Goal: Task Accomplishment & Management: Complete application form

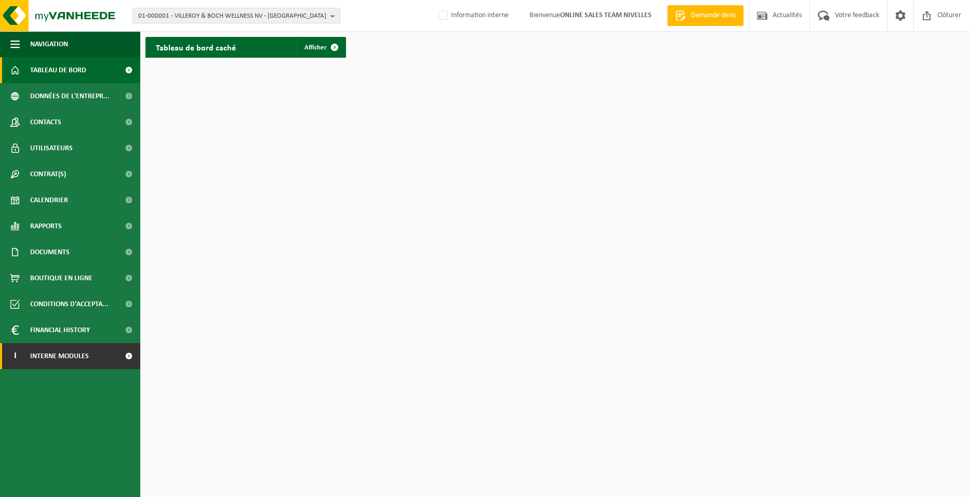
click at [87, 358] on span "Interne modules" at bounding box center [59, 356] width 59 height 26
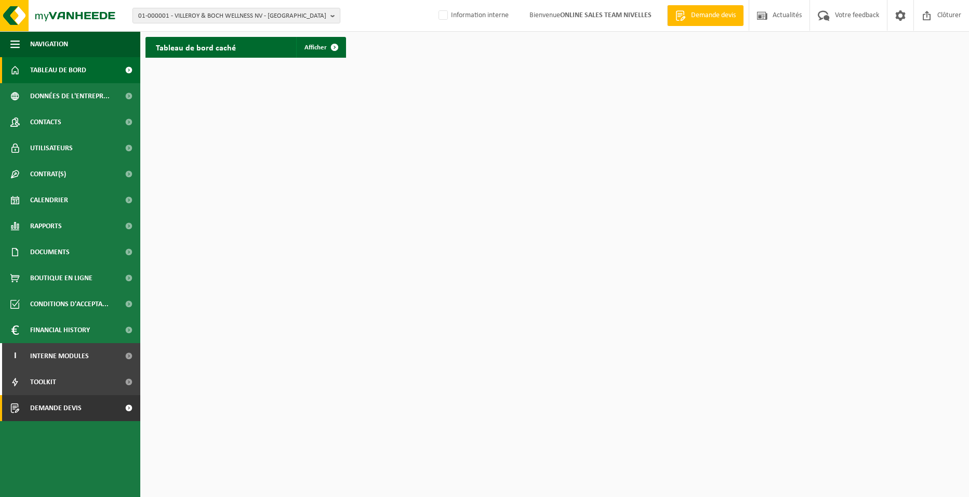
click at [81, 407] on span "Demande devis" at bounding box center [55, 408] width 51 height 26
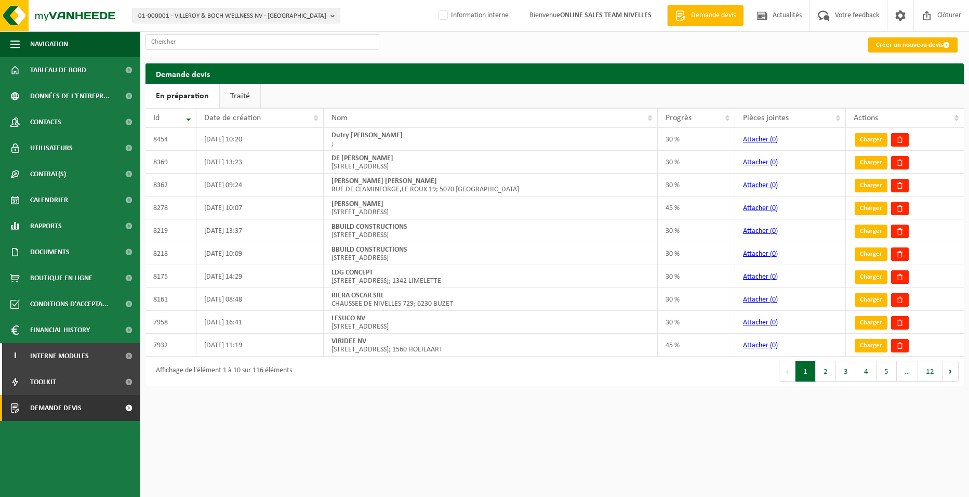
click at [901, 46] on link "Créer un nouveau devis" at bounding box center [912, 44] width 89 height 15
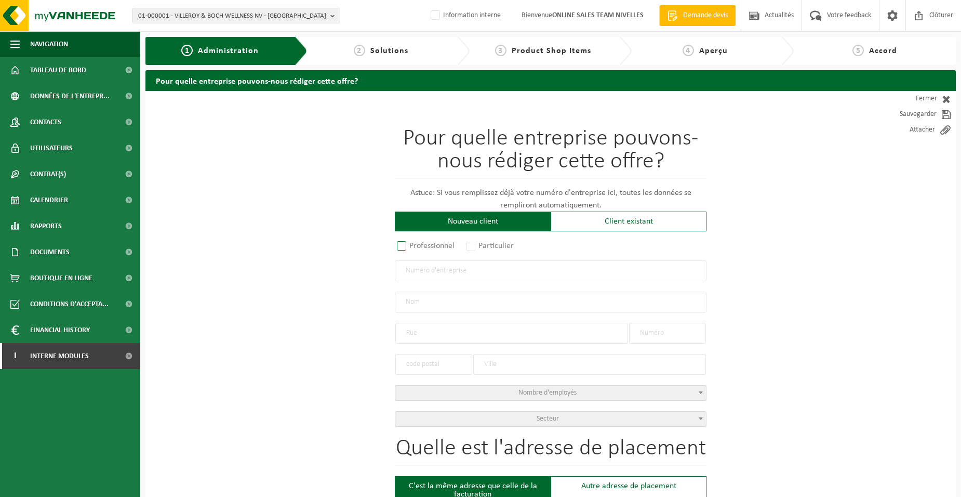
click at [404, 245] on label "Professionnel" at bounding box center [426, 245] width 63 height 15
click at [412, 245] on input "Professionnel" at bounding box center [415, 246] width 7 height 7
radio input "true"
click at [447, 278] on input "text" at bounding box center [551, 270] width 312 height 21
type input "0895144902"
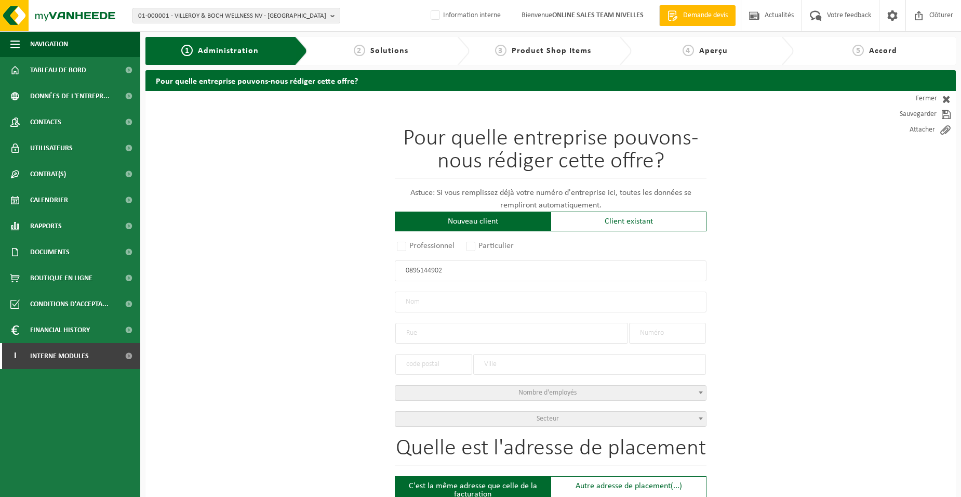
radio input "false"
select select
type input "HD SYSTEMS SRL"
type input "AVENUE DES BIOLLEUX"
type input "21"
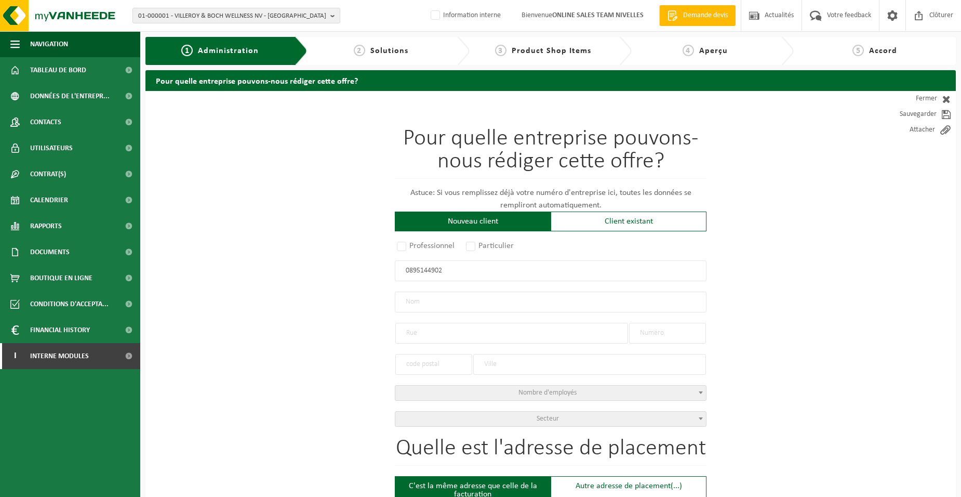
type input "4800"
type input "VERVIERS"
type input "2168536948"
radio input "true"
select select "127450"
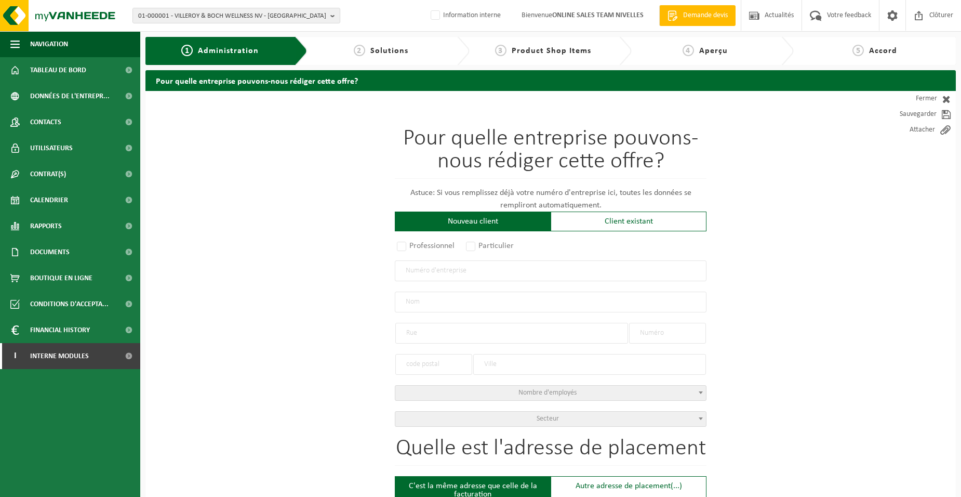
type input "0895.144.902"
type input "HD SYSTEMS"
type input "RUE DES BIOLLEUX"
type input "21"
type input "4800"
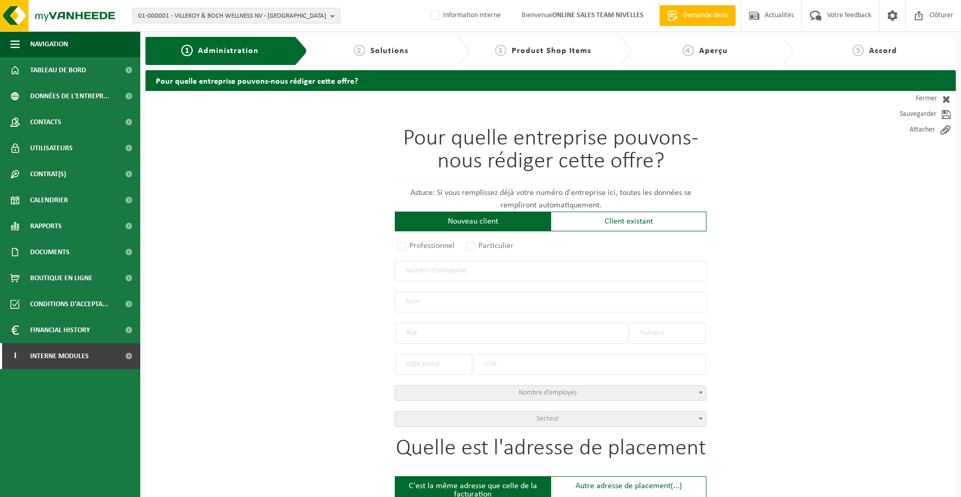
type input "PETIT-RECHAIN"
select select "1144"
type input "HD SYSTEMS"
type input "RUE DES BIOLLEUX"
type input "PETIT-RECHAIN"
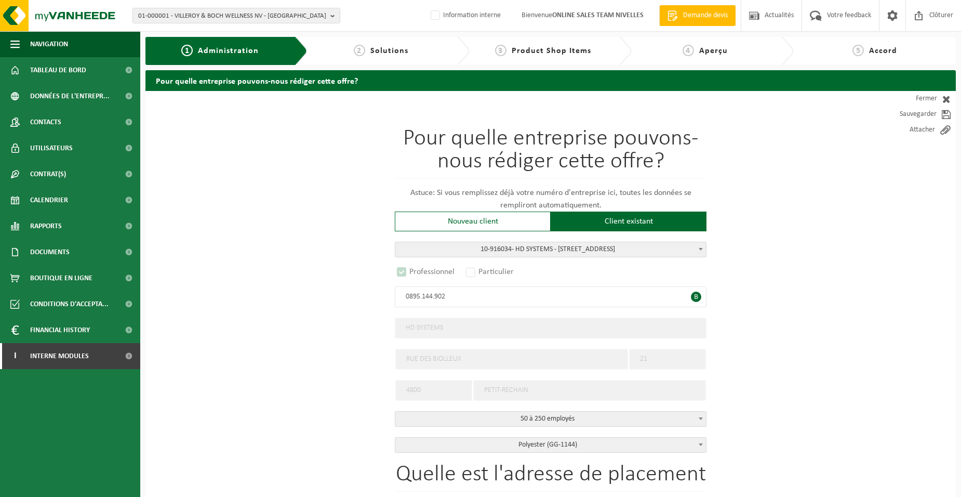
select select "B"
type input "0895.144.902"
click at [458, 222] on div "Nouveau client" at bounding box center [473, 221] width 156 height 20
radio input "false"
select select
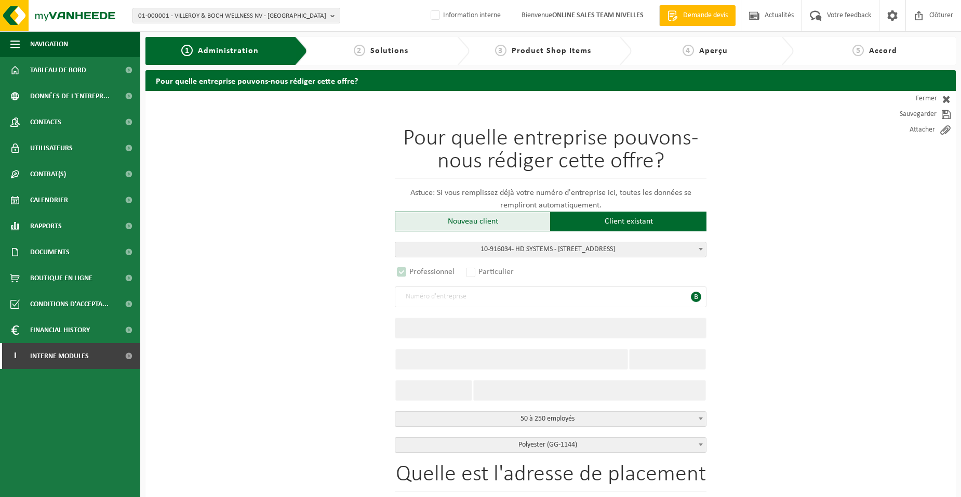
select select
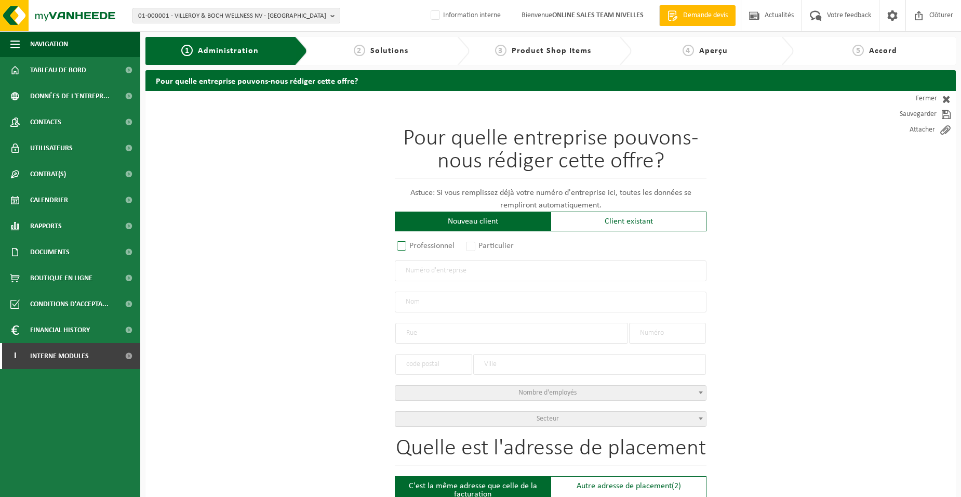
drag, startPoint x: 414, startPoint y: 244, endPoint x: 414, endPoint y: 253, distance: 9.3
click at [414, 245] on label "Professionnel" at bounding box center [426, 245] width 63 height 15
click at [414, 245] on input "Professionnel" at bounding box center [415, 246] width 7 height 7
radio input "true"
drag, startPoint x: 410, startPoint y: 265, endPoint x: 407, endPoint y: 271, distance: 6.1
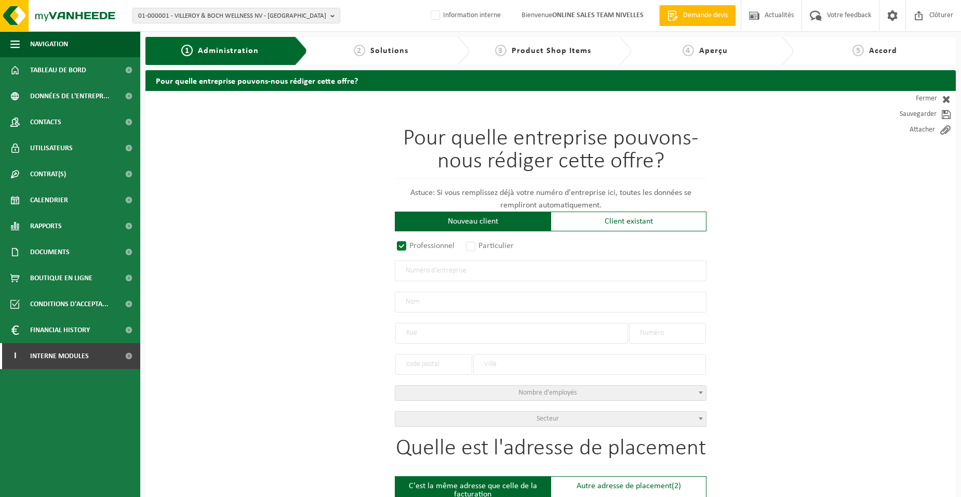
click at [410, 265] on input "text" at bounding box center [551, 270] width 312 height 21
type input "0895144902"
radio input "false"
select select
type input "HD SYSTEMS SRL"
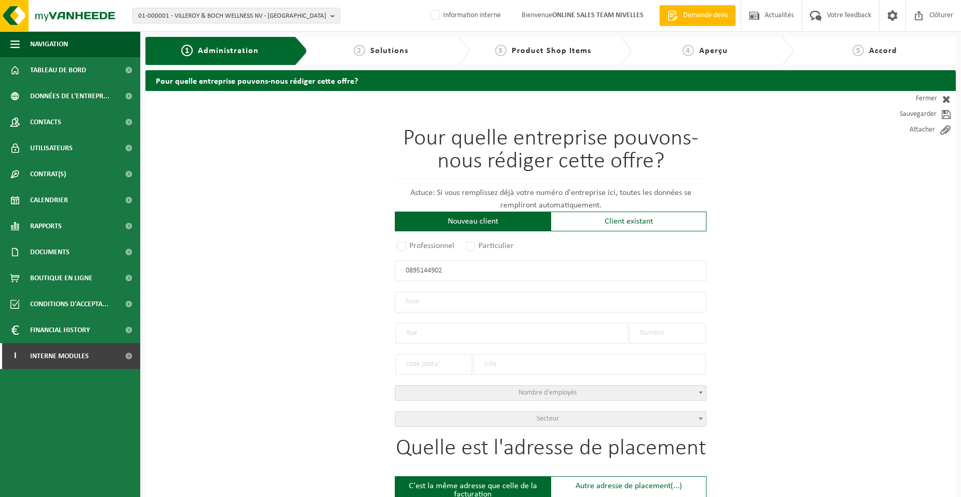
type input "AVENUE DES BIOLLEUX"
type input "21"
type input "4800"
type input "VERVIERS"
type input "2168536948"
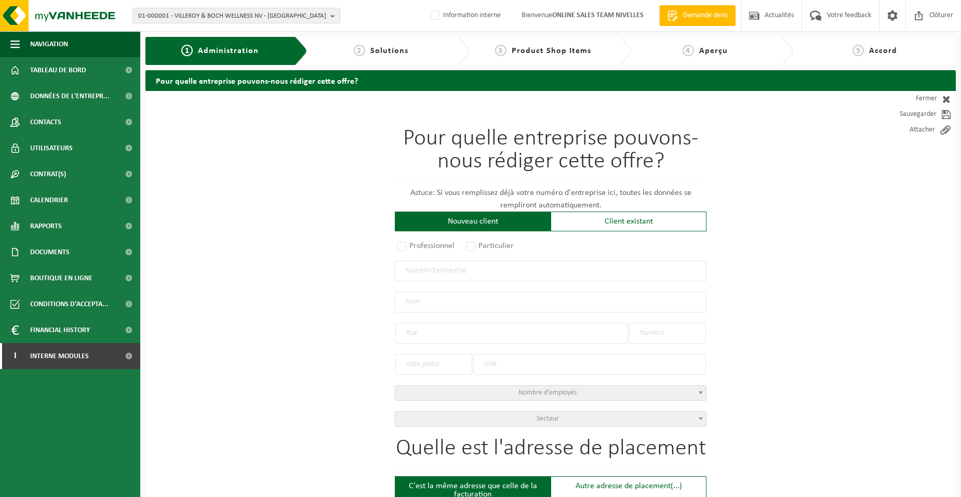
radio input "true"
select select "127450"
type input "0895.144.902"
type input "HD SYSTEMS"
type input "RUE DES BIOLLEUX"
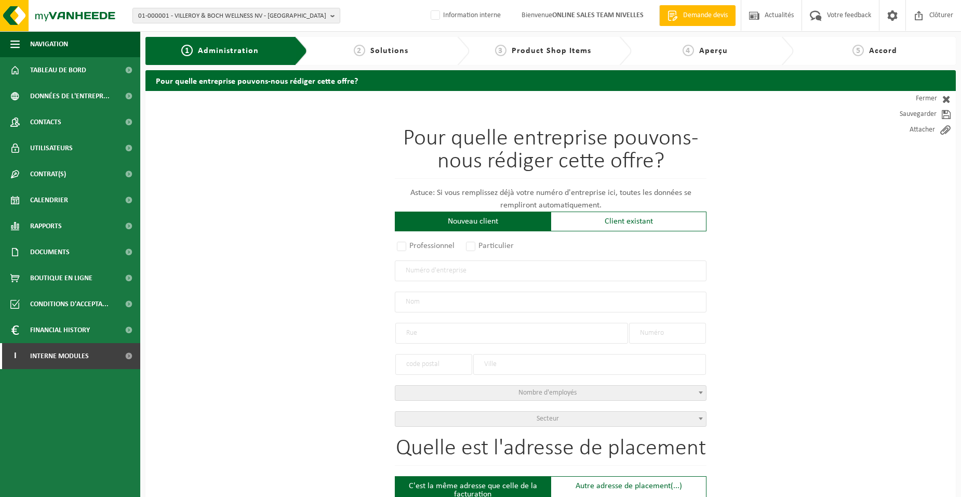
type input "21"
type input "4800"
type input "PETIT-RECHAIN"
select select "1144"
type input "HD SYSTEMS"
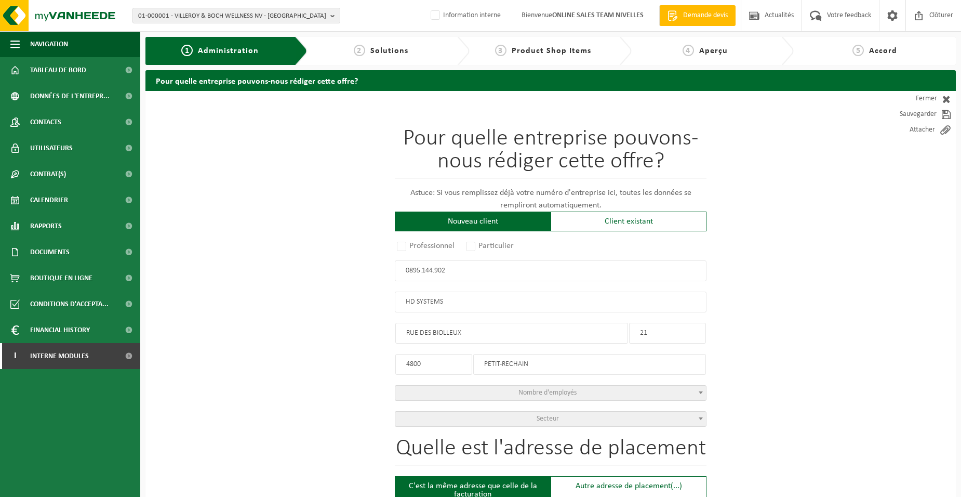
type input "RUE DES BIOLLEUX"
type input "PETIT-RECHAIN"
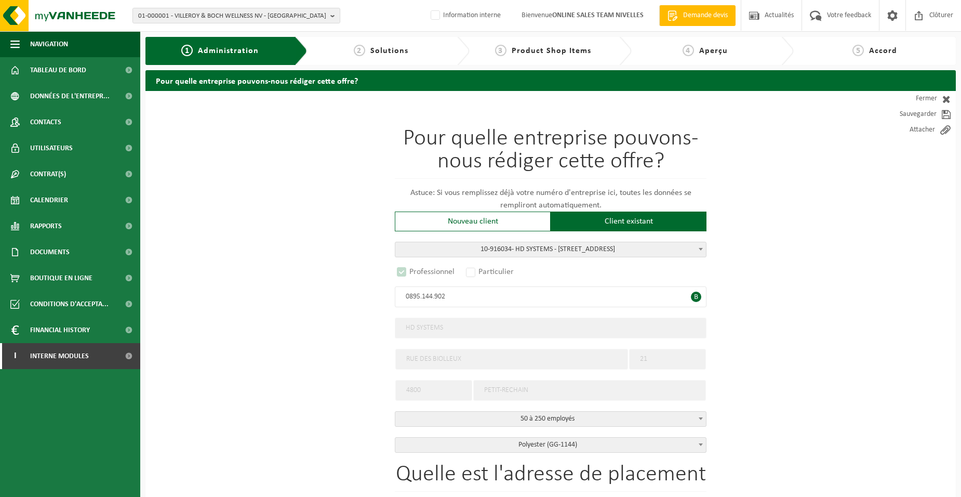
select select "B"
type input "0895.144.902"
click at [699, 250] on b at bounding box center [701, 249] width 4 height 3
click at [480, 247] on span "10-916034" at bounding box center [495, 249] width 31 height 8
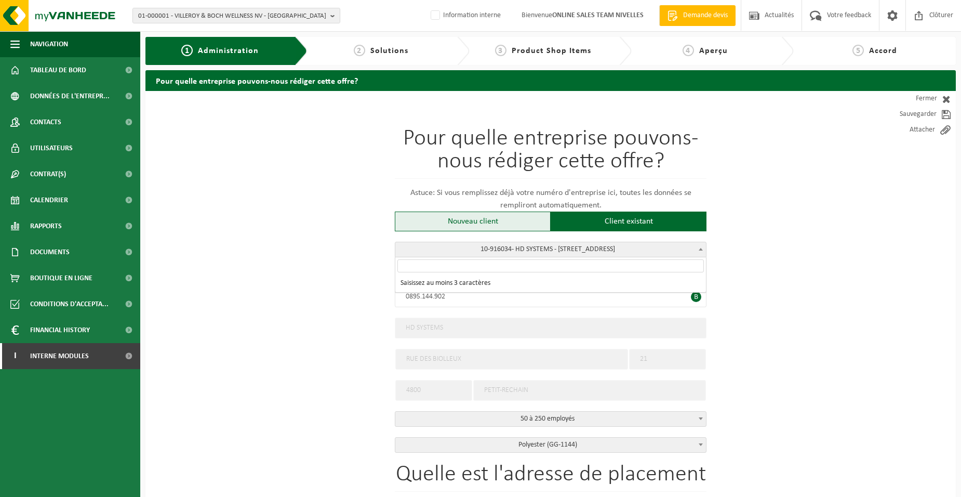
click at [477, 219] on div "Nouveau client" at bounding box center [473, 221] width 156 height 20
radio input "false"
select select
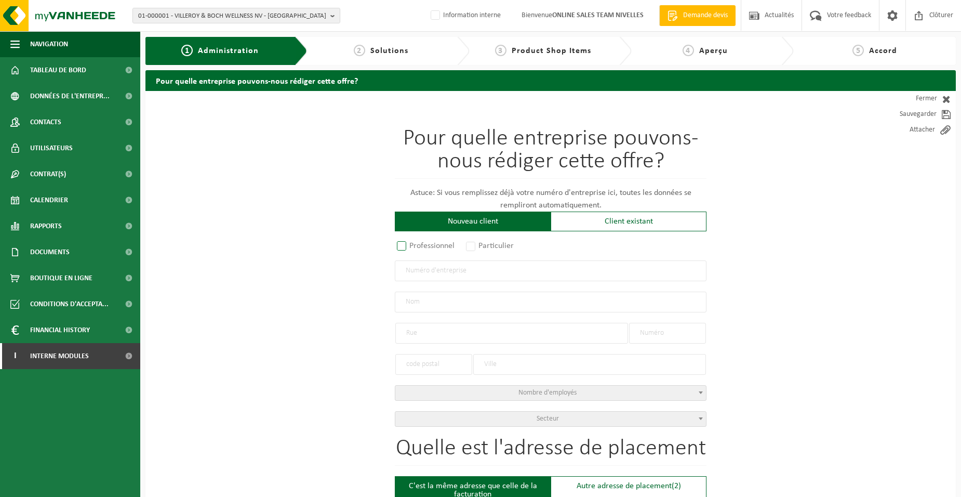
click at [408, 239] on label "Professionnel" at bounding box center [426, 245] width 63 height 15
click at [412, 243] on input "Professionnel" at bounding box center [415, 246] width 7 height 7
radio input "true"
click at [452, 268] on input "text" at bounding box center [551, 270] width 312 height 21
type input "0726431614"
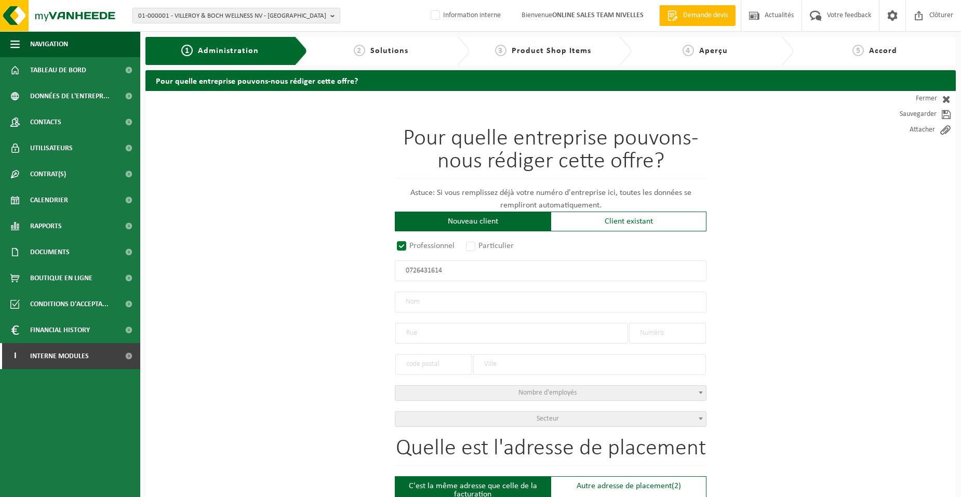
radio input "true"
type input "0726431614"
type input "HORWOOD, JULIEN"
type input "RUE DE LA PATROUILLE(HOVES)"
type input "3"
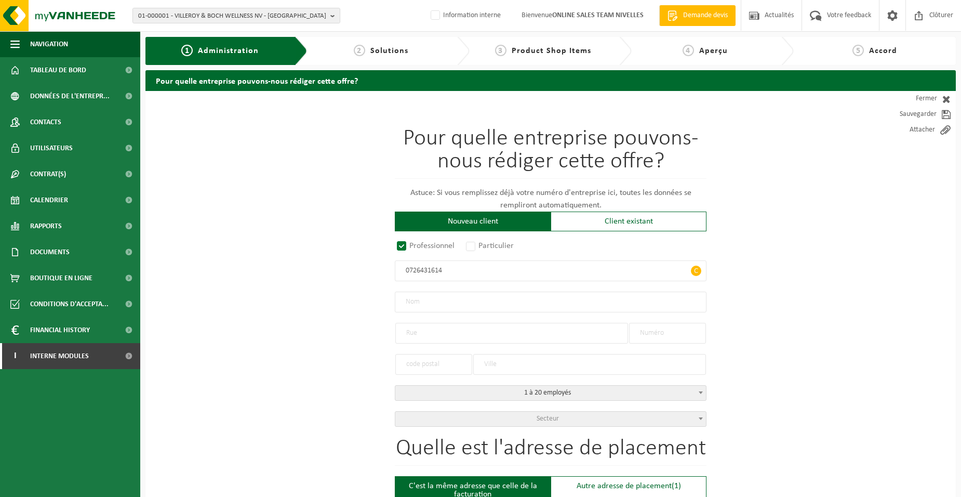
type input "7830"
type input "SILLY"
select select "D"
type input "HORWOOD, JULIEN"
type input "RUE DE LA PATROUILLE(HOVES)"
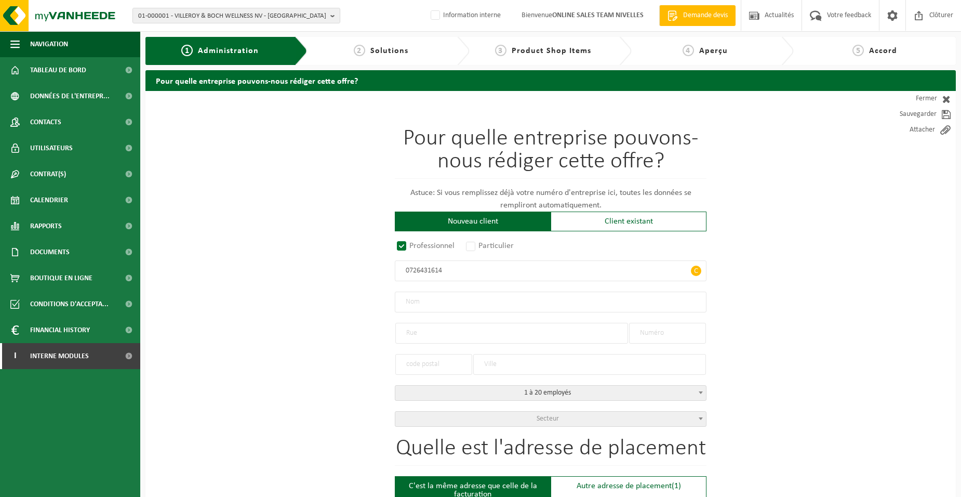
type input "3"
type input "7830"
type input "SILLY"
type input "2288756372"
type input "0726431614"
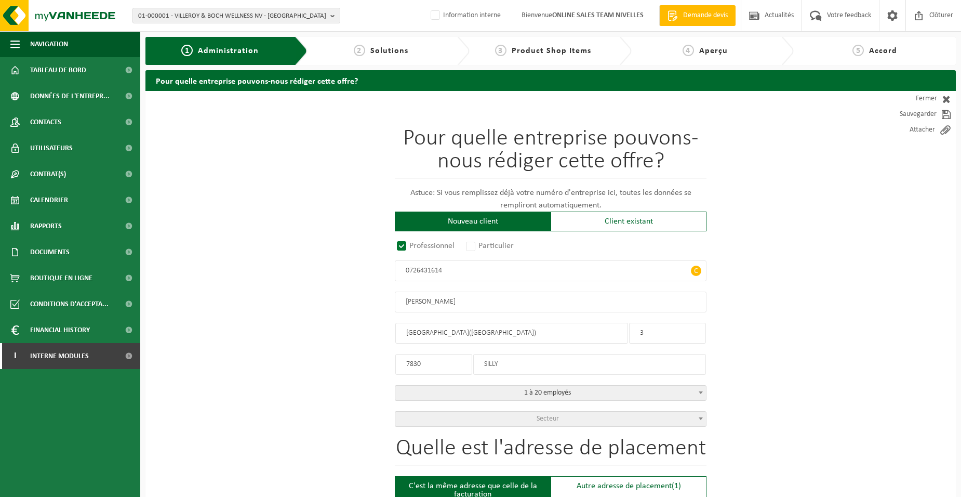
click at [441, 363] on input "7830" at bounding box center [433, 364] width 77 height 21
drag, startPoint x: 441, startPoint y: 363, endPoint x: 255, endPoint y: 339, distance: 187.4
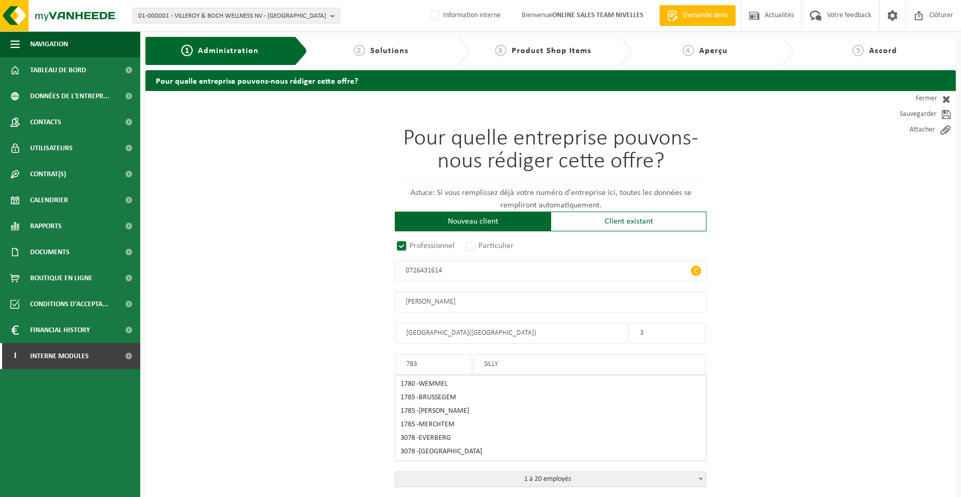
type input "7830"
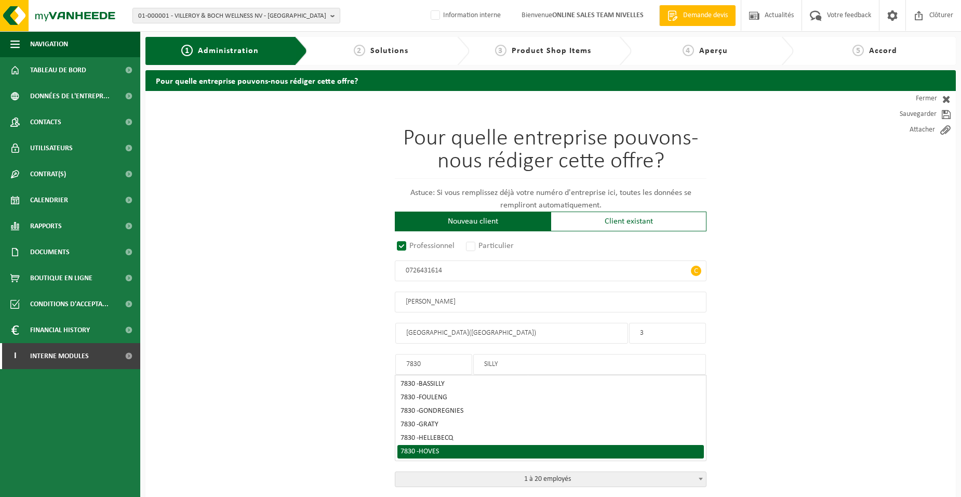
click at [436, 447] on span "HOVES" at bounding box center [429, 451] width 20 height 8
type input "HOVES"
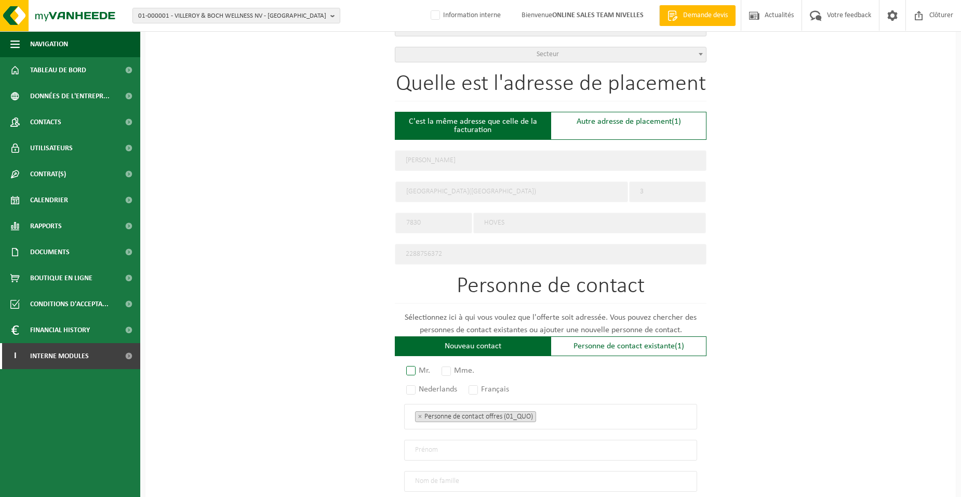
scroll to position [364, 0]
drag, startPoint x: 410, startPoint y: 364, endPoint x: 444, endPoint y: 384, distance: 39.6
click at [410, 364] on label "Mr." at bounding box center [418, 371] width 29 height 15
radio input "true"
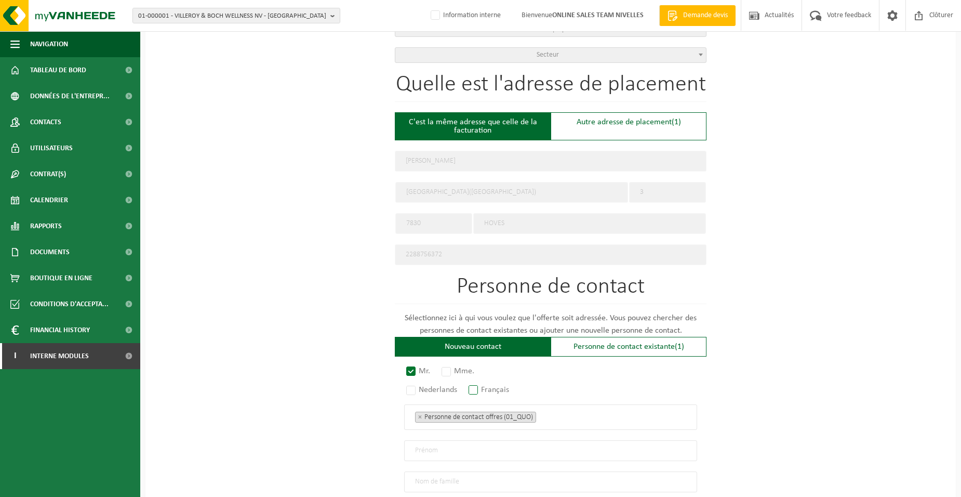
click at [475, 388] on label "Français" at bounding box center [489, 389] width 46 height 15
radio input "true"
click at [561, 420] on span "× Personne de contact offres (01_QUO)" at bounding box center [550, 416] width 293 height 25
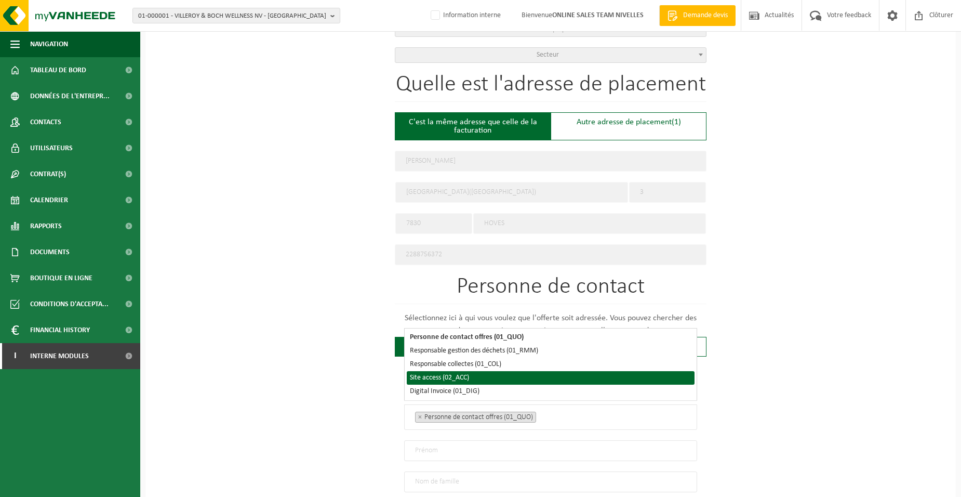
click at [462, 381] on li "Site access (02_ACC)" at bounding box center [551, 378] width 288 height 14
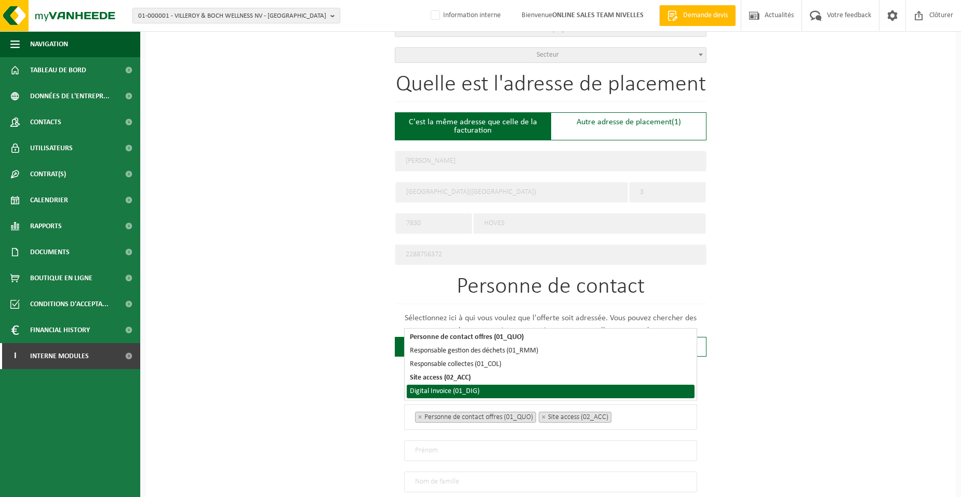
click at [461, 386] on li "Digital Invoice (01_DIG)" at bounding box center [551, 391] width 288 height 14
click at [336, 392] on div "Pour quelle entreprise pouvons-nous rédiger cette offre? Astuce: Si vous rempli…" at bounding box center [550, 208] width 810 height 962
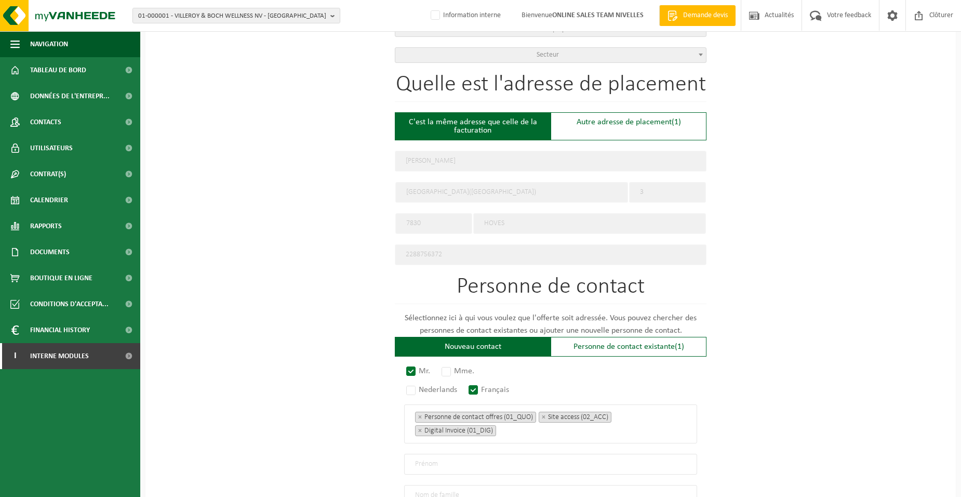
click at [421, 462] on input "text" at bounding box center [550, 463] width 293 height 21
type input "j"
type input "JULIEN"
click at [432, 489] on input "text" at bounding box center [550, 495] width 293 height 21
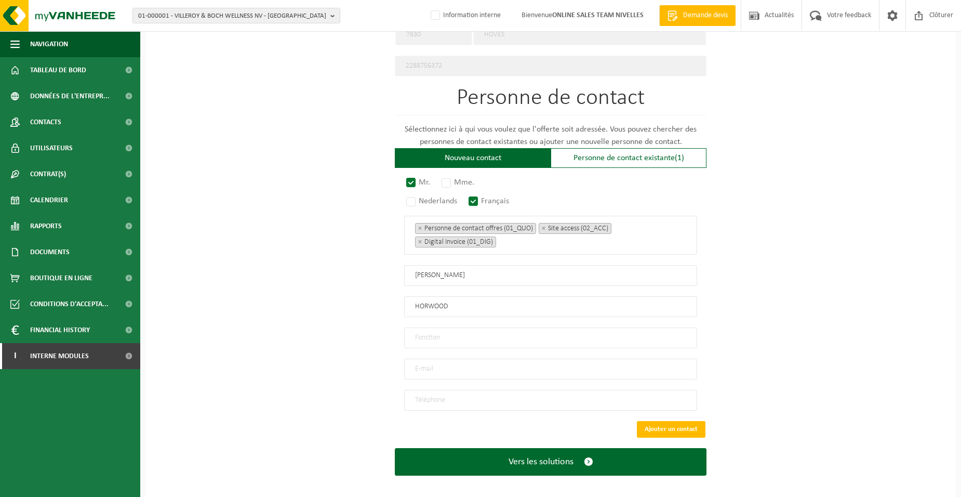
scroll to position [554, 0]
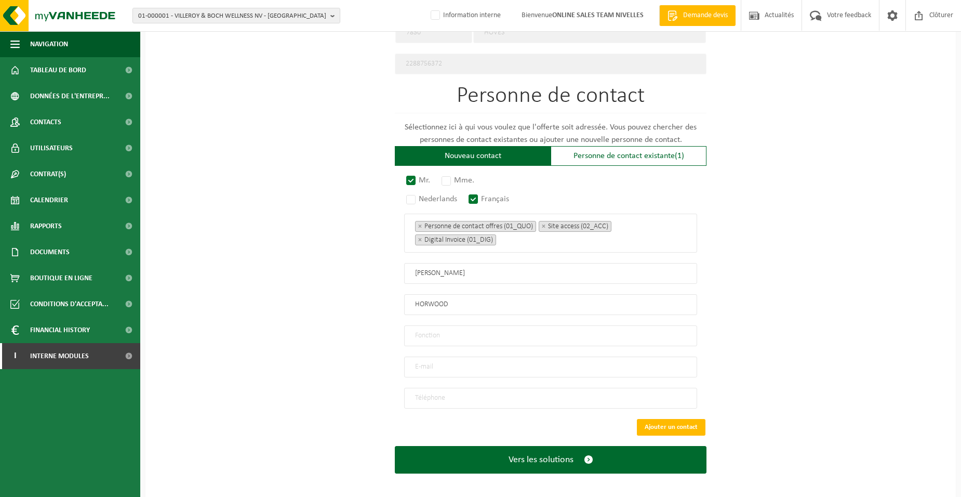
type input "HORWOOD"
click at [440, 331] on input "text" at bounding box center [550, 335] width 293 height 21
type input "Directeur"
click at [435, 366] on input "email" at bounding box center [550, 366] width 293 height 21
type input "HORWOODJ@LIVE.BE"
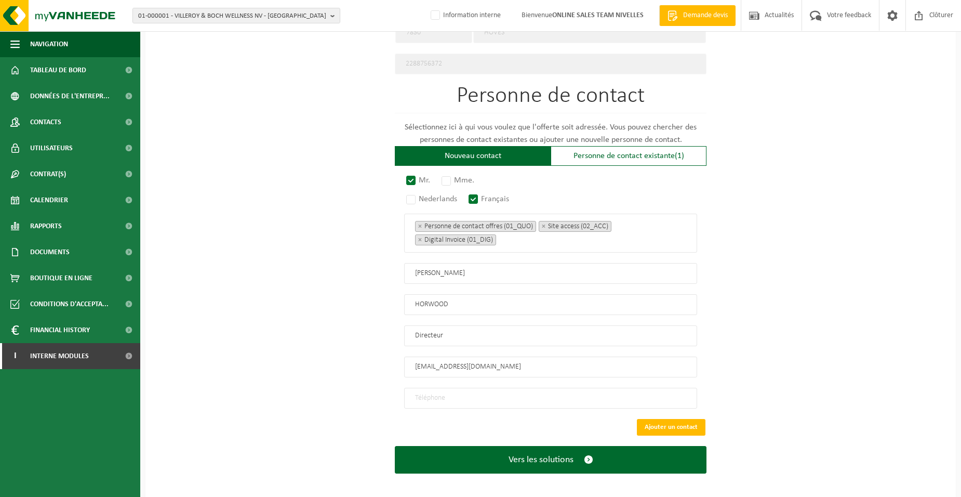
click at [428, 396] on input "tel" at bounding box center [550, 397] width 293 height 21
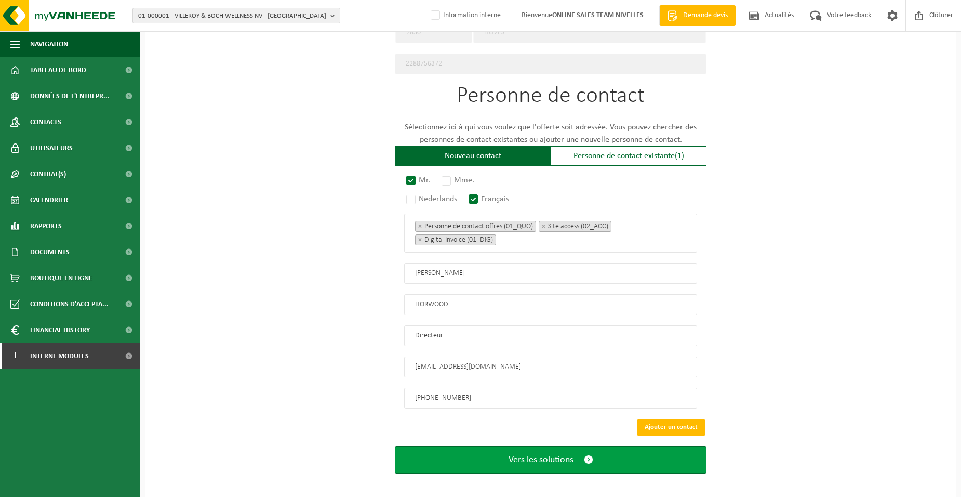
type input "+32 497 47 81 90"
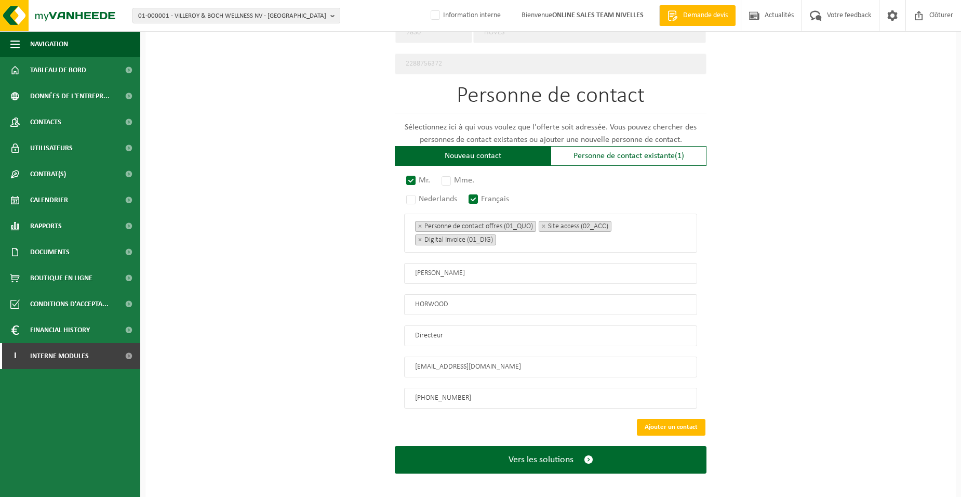
drag, startPoint x: 518, startPoint y: 449, endPoint x: 534, endPoint y: 469, distance: 25.1
click at [520, 454] on span "Vers les solutions" at bounding box center [540, 459] width 65 height 11
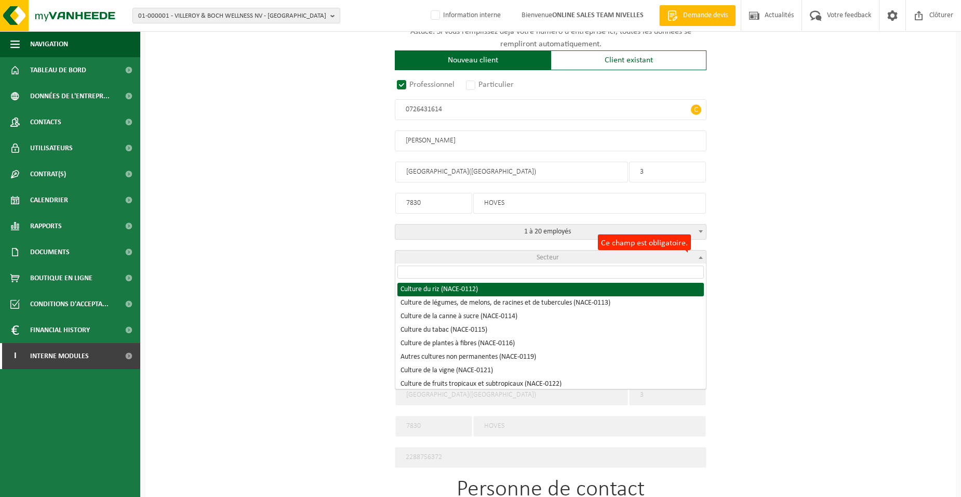
click at [562, 260] on span "Secteur" at bounding box center [550, 257] width 311 height 15
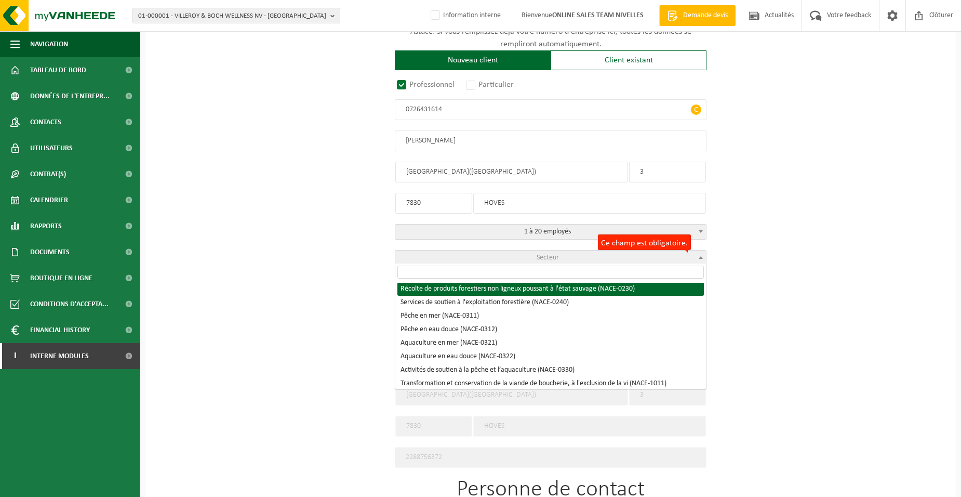
scroll to position [519, 0]
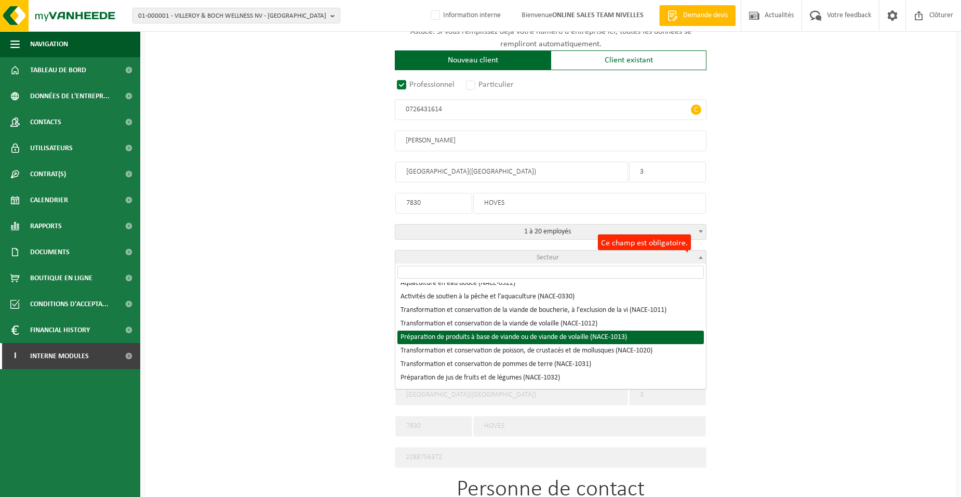
select select "NACE_1013"
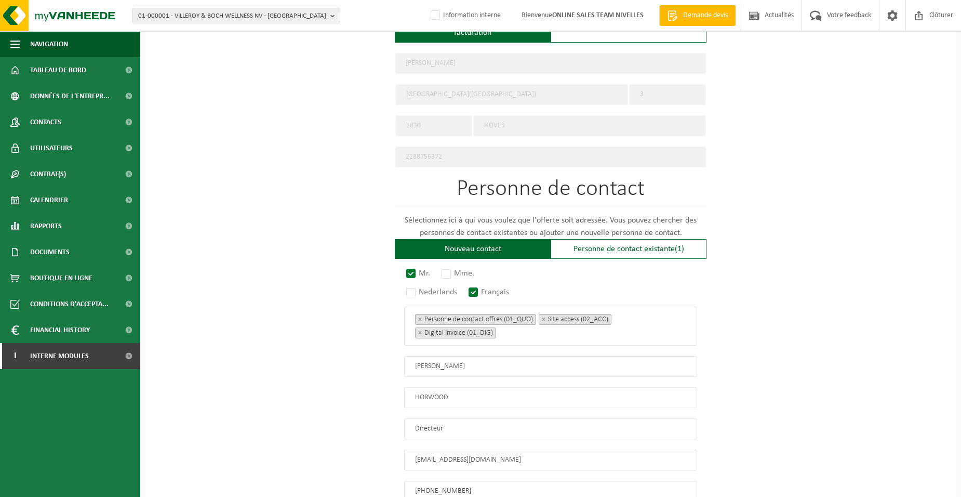
scroll to position [554, 0]
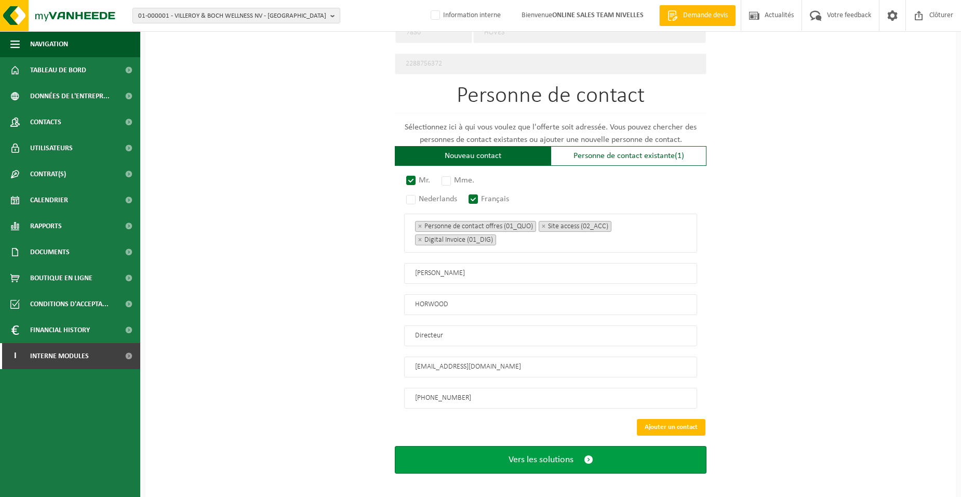
click at [546, 446] on button "Vers les solutions" at bounding box center [551, 460] width 312 height 28
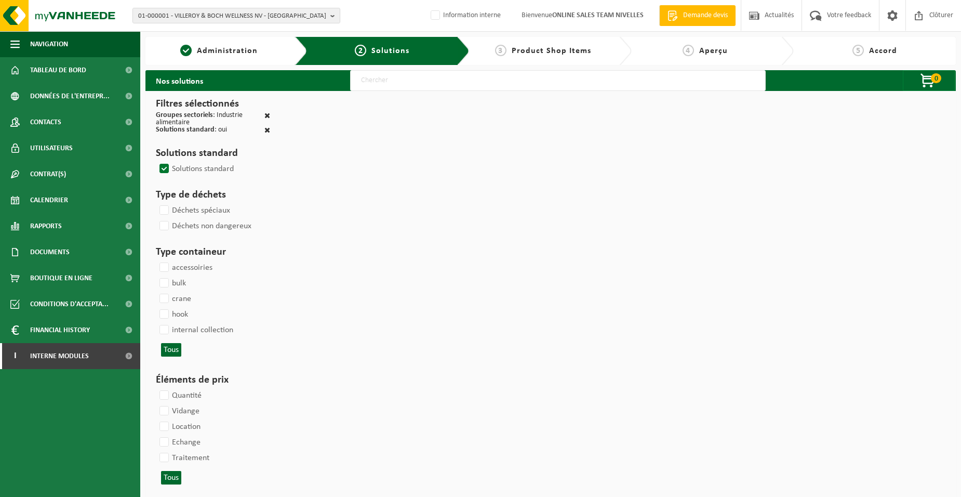
click at [375, 87] on input "text" at bounding box center [557, 80] width 415 height 21
type input "000052"
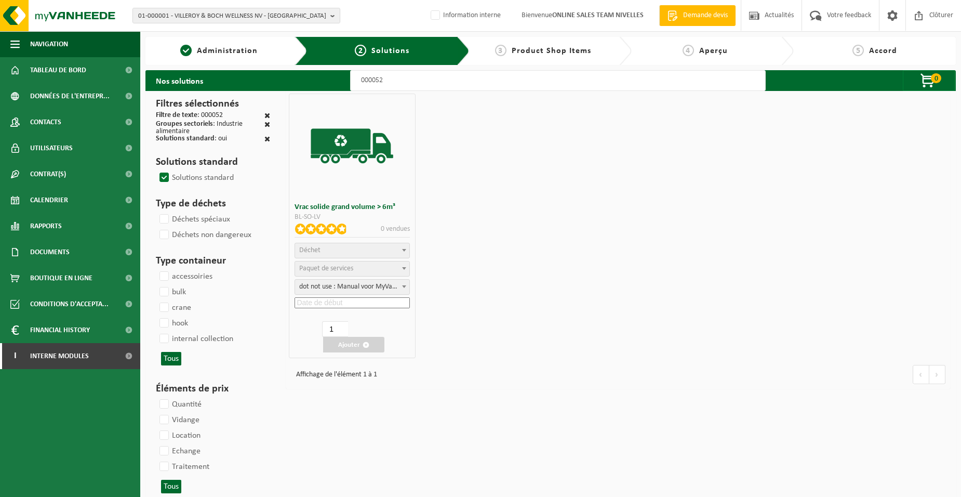
click at [330, 245] on span "Déchet" at bounding box center [352, 250] width 114 height 15
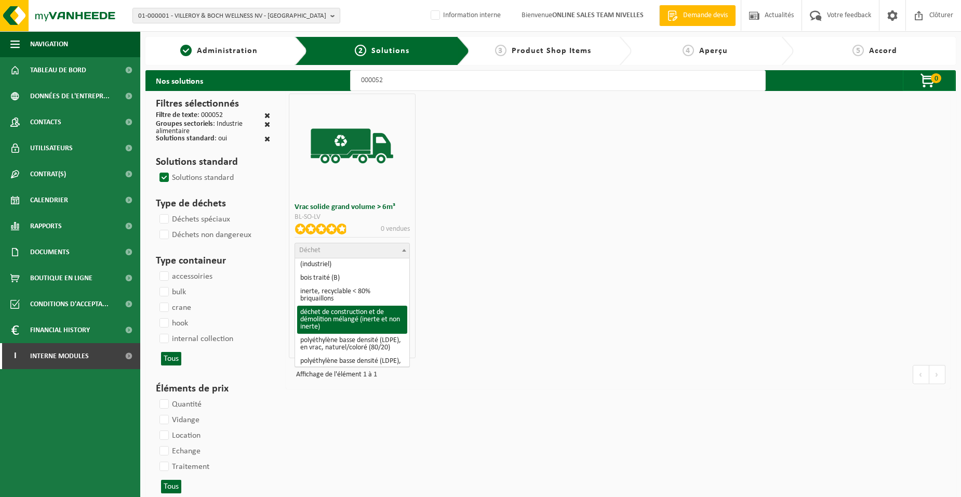
scroll to position [156, 0]
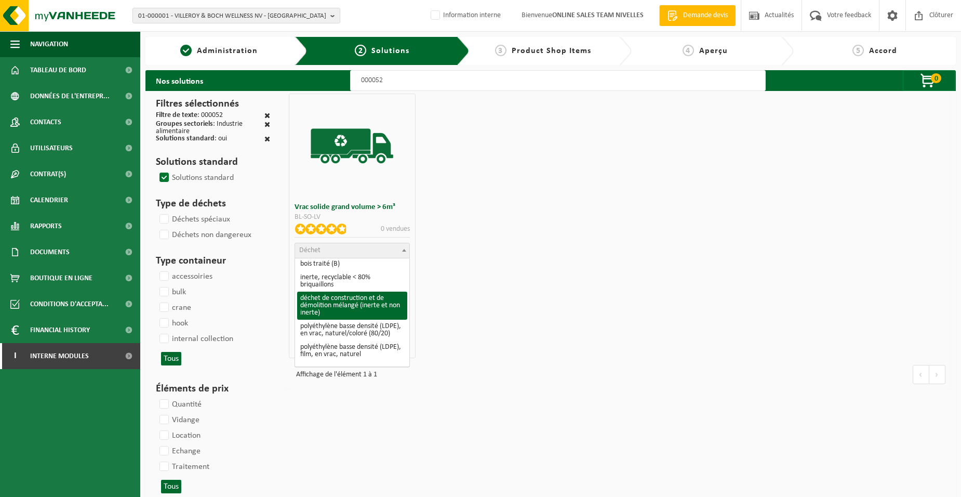
select select "31"
select select
select select "47"
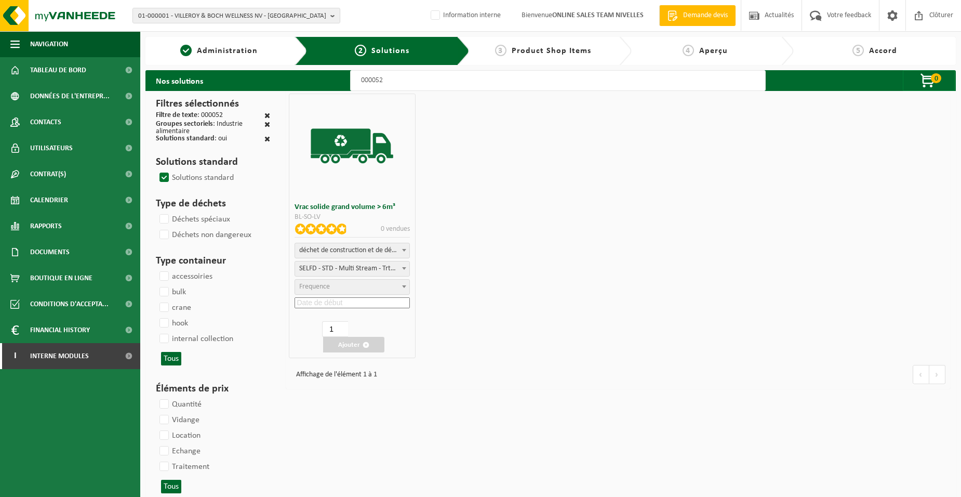
select select "25"
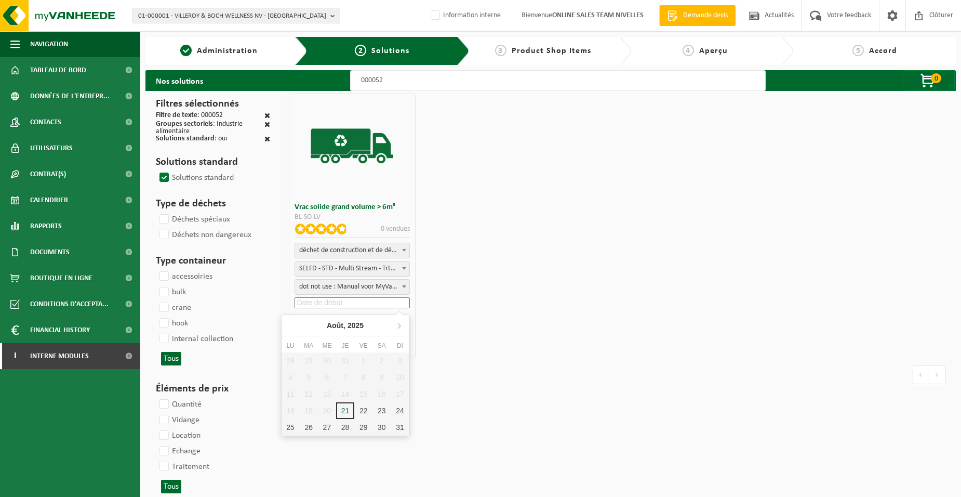
click at [346, 302] on input at bounding box center [351, 302] width 115 height 11
drag, startPoint x: 366, startPoint y: 405, endPoint x: 355, endPoint y: 383, distance: 24.4
click at [367, 405] on div "22" at bounding box center [363, 410] width 18 height 17
type input "2025-08-22"
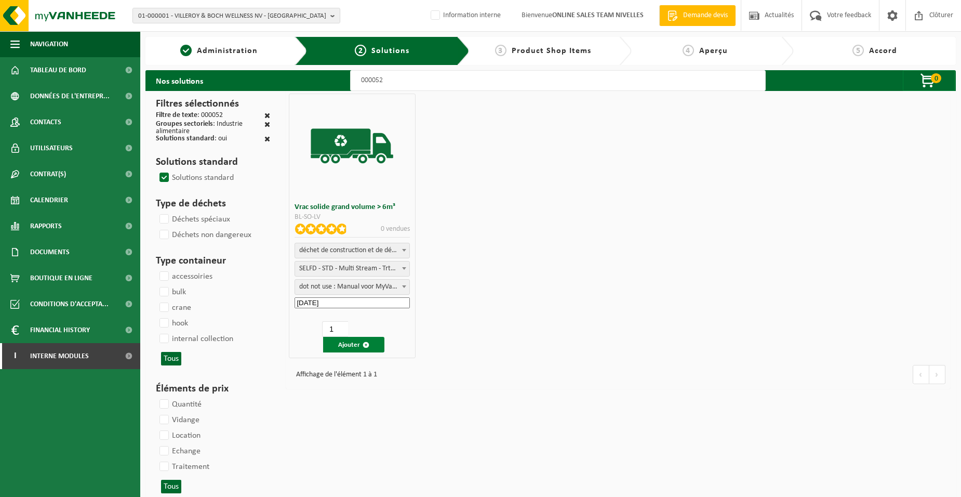
click at [348, 345] on button "Ajouter" at bounding box center [353, 345] width 61 height 16
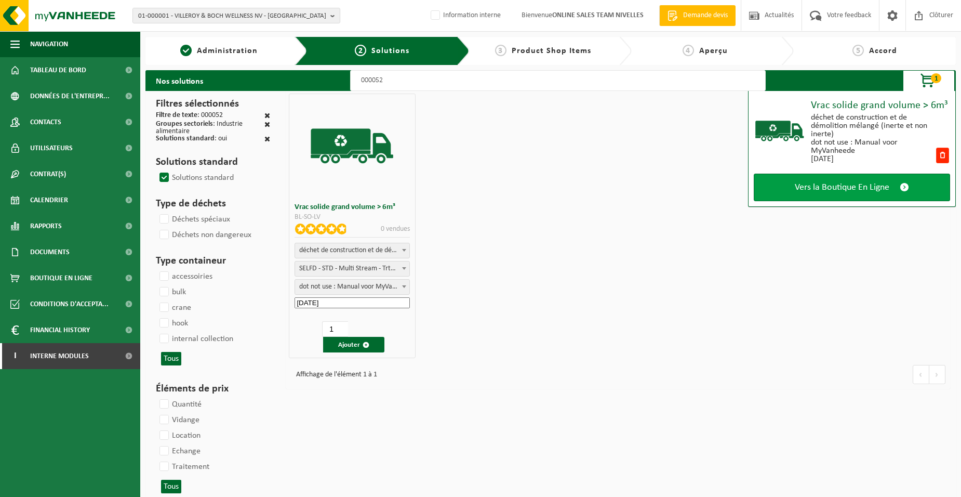
click at [830, 189] on span "Vers la Boutique En Ligne" at bounding box center [842, 187] width 95 height 11
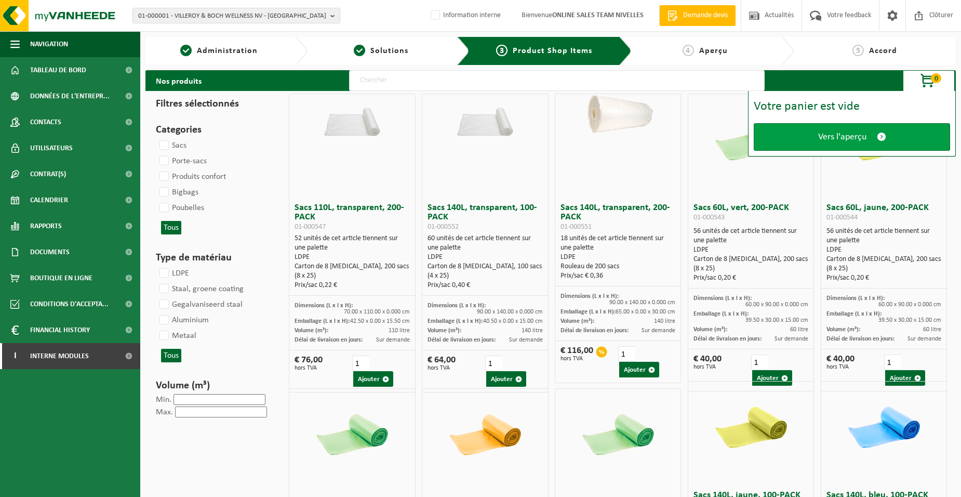
click at [823, 139] on span "Vers l'aperçu" at bounding box center [842, 136] width 48 height 11
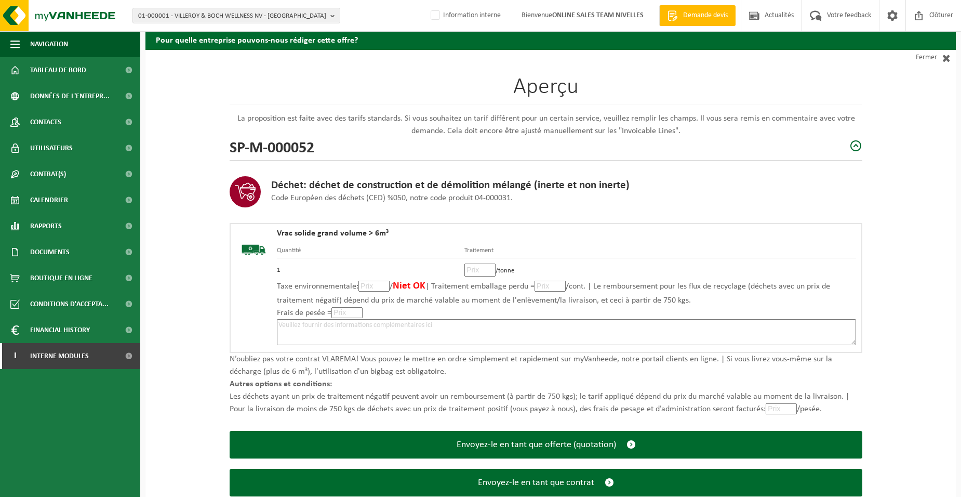
scroll to position [71, 0]
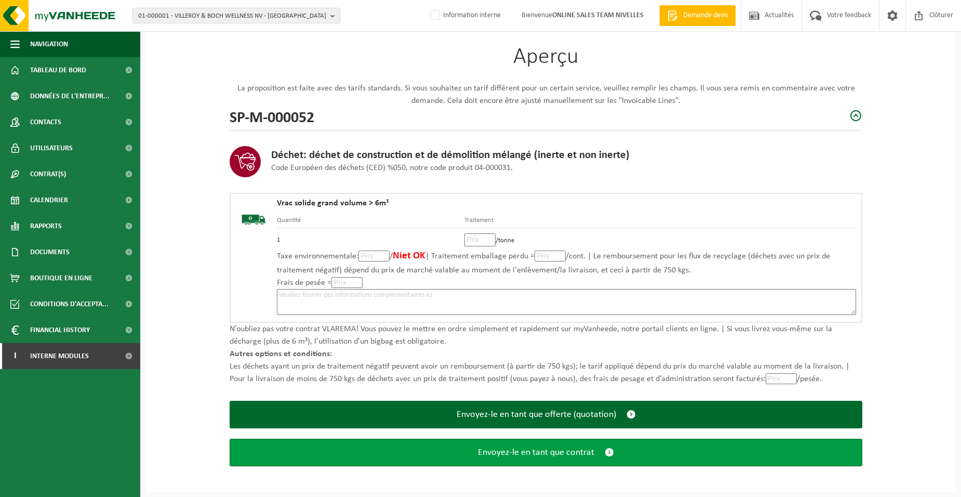
click at [441, 458] on button "Envoyez-le en tant que contrat" at bounding box center [546, 452] width 633 height 28
